Goal: Check status: Check status

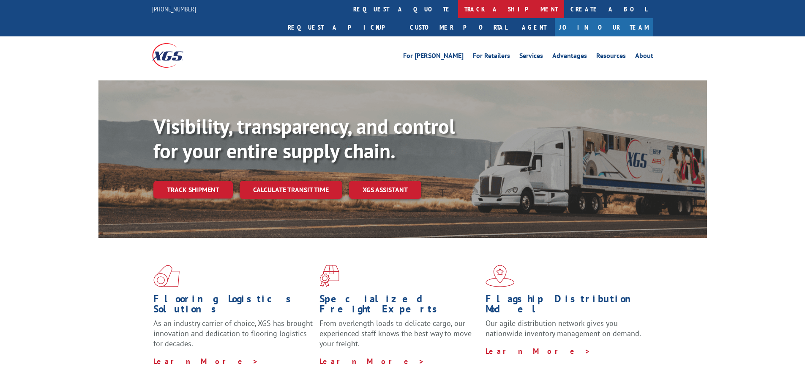
click at [458, 8] on link "track a shipment" at bounding box center [511, 9] width 106 height 18
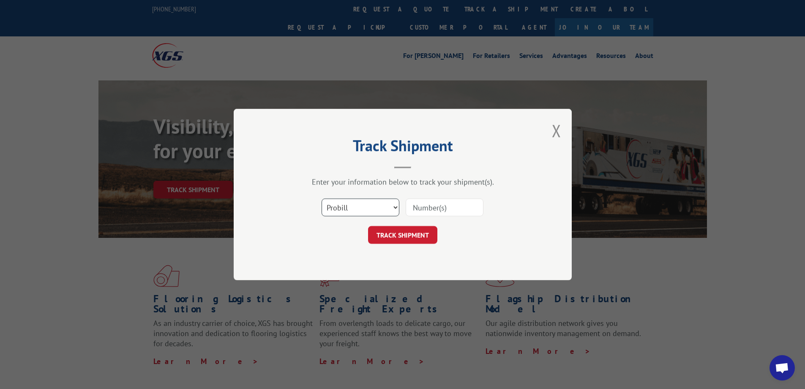
click at [357, 208] on select "Select category... Probill BOL PO" at bounding box center [361, 207] width 78 height 18
click at [322, 198] on select "Select category... Probill BOL PO" at bounding box center [361, 207] width 78 height 18
drag, startPoint x: 360, startPoint y: 205, endPoint x: 359, endPoint y: 211, distance: 5.2
click at [359, 211] on select "Select category... Probill BOL PO" at bounding box center [361, 207] width 78 height 18
click at [322, 198] on select "Select category... Probill BOL PO" at bounding box center [361, 207] width 78 height 18
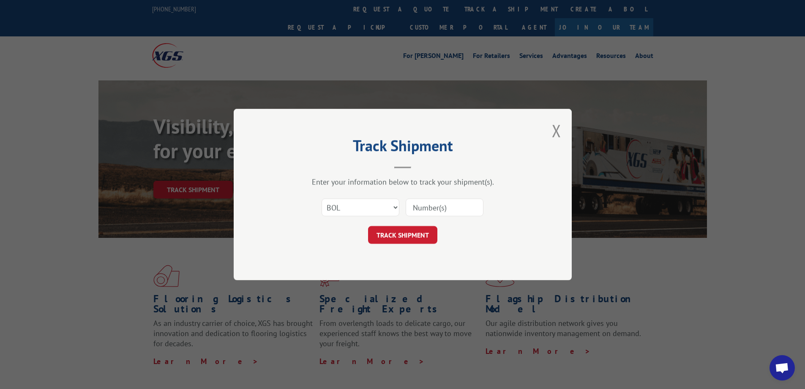
drag, startPoint x: 446, startPoint y: 208, endPoint x: 422, endPoint y: 211, distance: 23.4
click at [422, 211] on input at bounding box center [445, 207] width 78 height 18
drag, startPoint x: 422, startPoint y: 211, endPoint x: 577, endPoint y: 248, distance: 159.1
click at [606, 243] on div "Track Shipment Enter your information below to track your shipment(s). Select c…" at bounding box center [402, 194] width 805 height 389
click at [362, 209] on select "Select category... Probill BOL PO" at bounding box center [361, 207] width 78 height 18
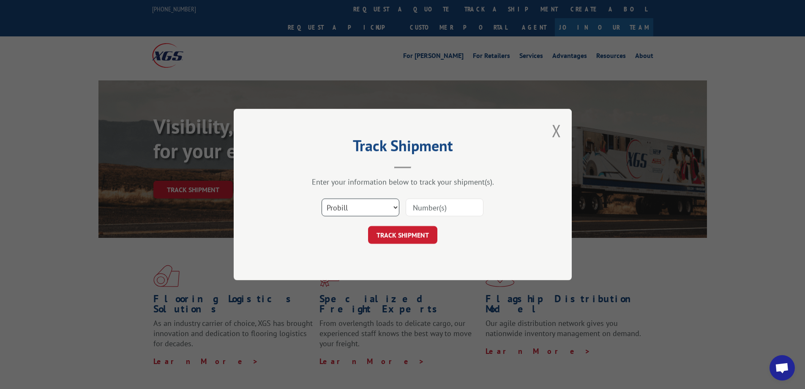
click at [322, 198] on select "Select category... Probill BOL PO" at bounding box center [361, 207] width 78 height 18
drag, startPoint x: 445, startPoint y: 209, endPoint x: 389, endPoint y: 200, distance: 56.9
click at [389, 200] on select "Select category... Probill BOL PO" at bounding box center [361, 207] width 78 height 18
select select "bol"
click at [322, 198] on select "Select category... Probill BOL PO" at bounding box center [361, 207] width 78 height 18
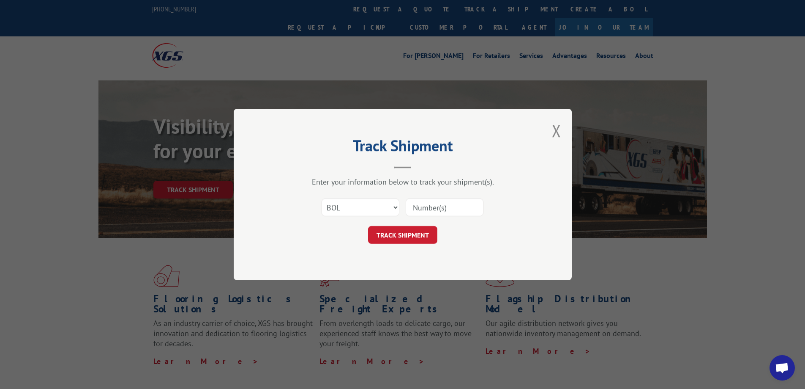
click at [430, 203] on input at bounding box center [445, 207] width 78 height 18
drag, startPoint x: 430, startPoint y: 203, endPoint x: 420, endPoint y: 212, distance: 13.5
click at [420, 212] on input at bounding box center [445, 207] width 78 height 18
click at [426, 211] on input at bounding box center [445, 207] width 78 height 18
type input "2560649"
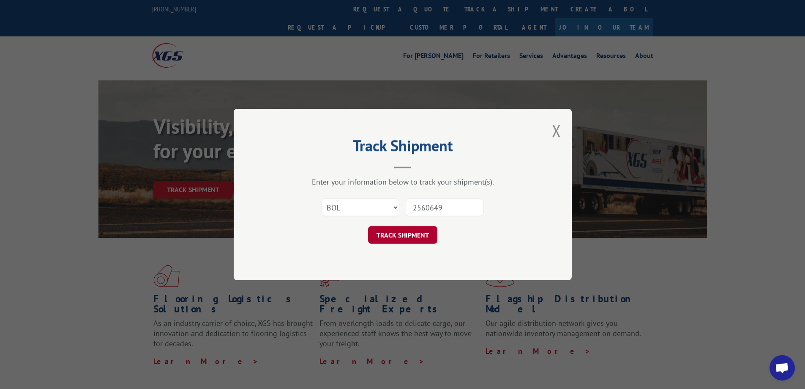
click at [426, 230] on button "TRACK SHIPMENT" at bounding box center [402, 235] width 69 height 18
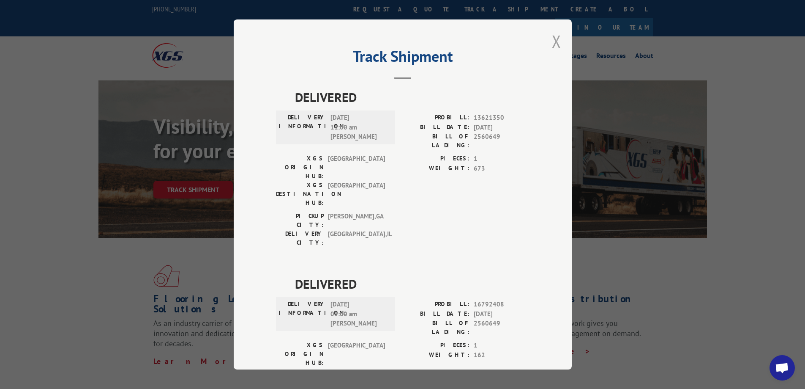
click at [552, 43] on button "Close modal" at bounding box center [556, 41] width 9 height 22
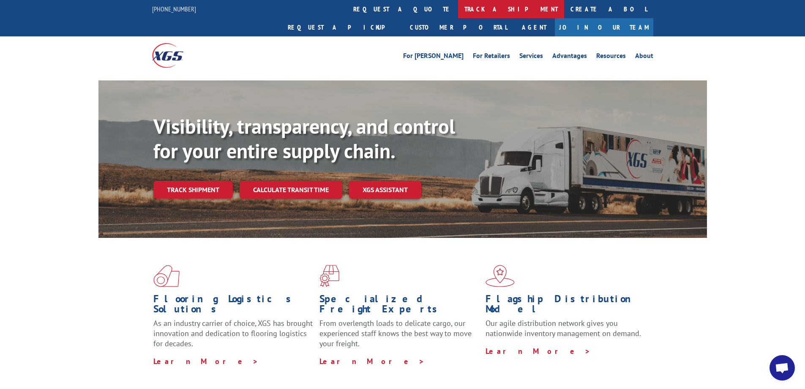
click at [458, 8] on link "track a shipment" at bounding box center [511, 9] width 106 height 18
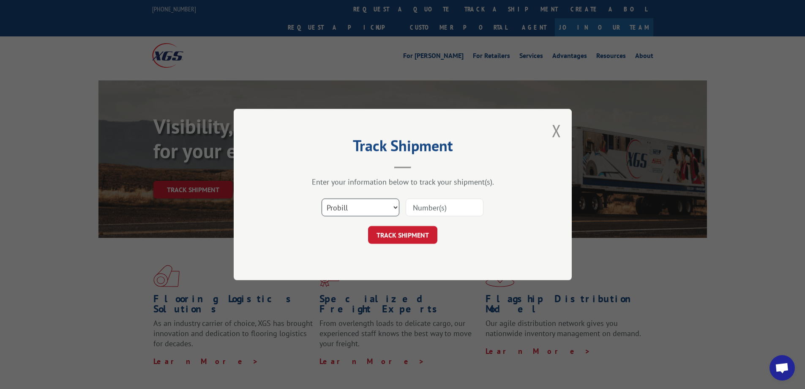
click at [366, 207] on select "Select category... Probill BOL PO" at bounding box center [361, 207] width 78 height 18
click at [442, 213] on input at bounding box center [445, 207] width 78 height 18
paste input "17618088"
type input "17618088"
click at [414, 236] on button "TRACK SHIPMENT" at bounding box center [402, 235] width 69 height 18
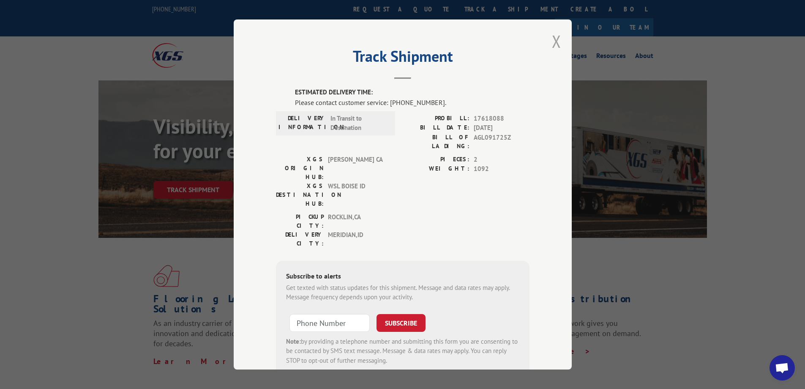
click at [552, 47] on button "Close modal" at bounding box center [556, 41] width 9 height 22
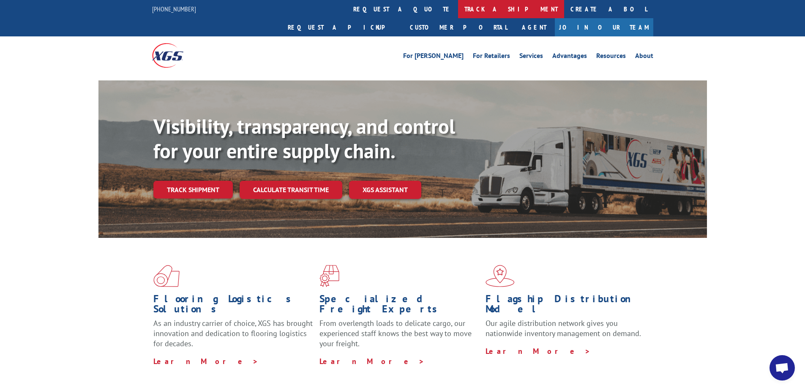
click at [458, 11] on link "track a shipment" at bounding box center [511, 9] width 106 height 18
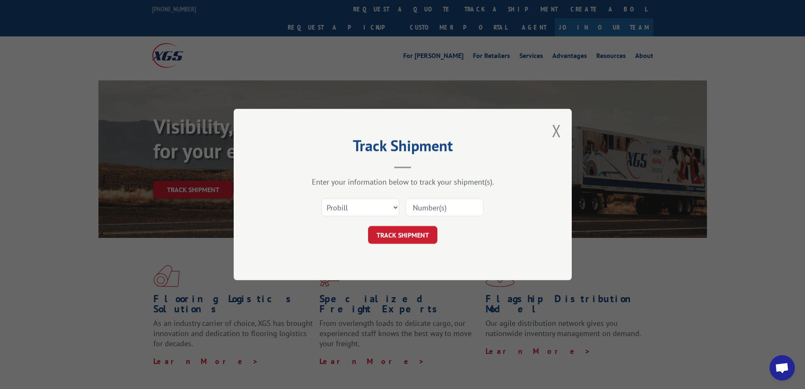
paste input "17629648"
type input "17629648"
click at [425, 233] on button "TRACK SHIPMENT" at bounding box center [402, 235] width 69 height 18
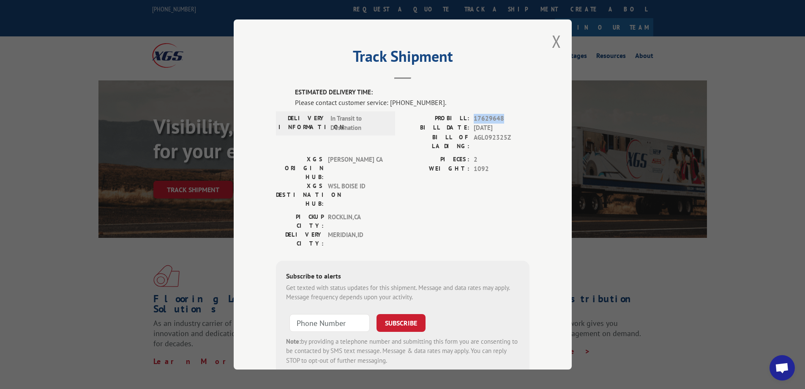
drag, startPoint x: 502, startPoint y: 122, endPoint x: 491, endPoint y: 104, distance: 20.9
click at [470, 117] on div "PROBILL: 17629648" at bounding box center [466, 119] width 127 height 10
